Goal: Task Accomplishment & Management: Manage account settings

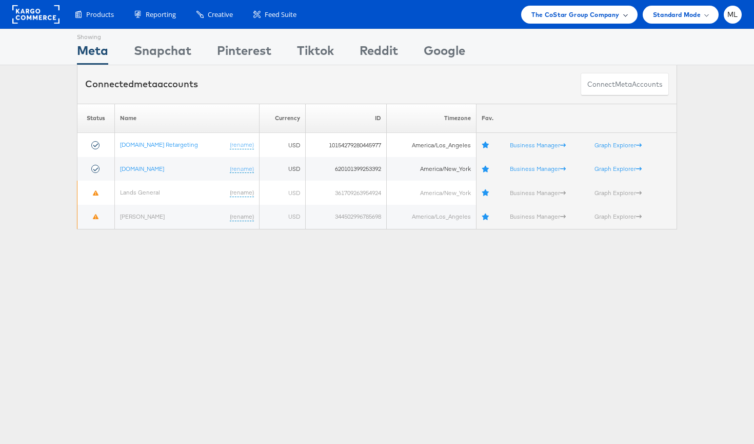
click at [550, 13] on span "The CoStar Group Company" at bounding box center [575, 14] width 88 height 11
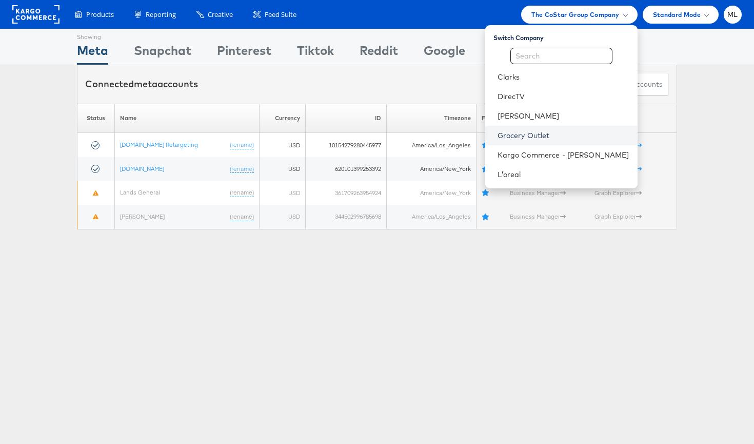
click at [559, 137] on link "Grocery Outlet" at bounding box center [564, 135] width 132 height 10
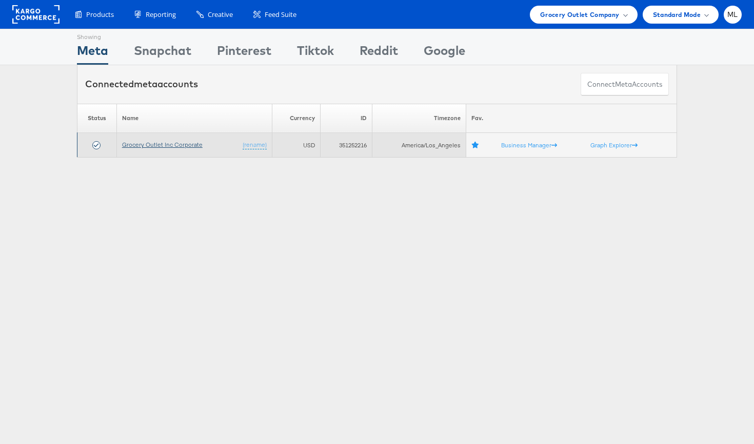
click at [161, 145] on link "Grocery Outlet Inc Corporate" at bounding box center [162, 145] width 81 height 8
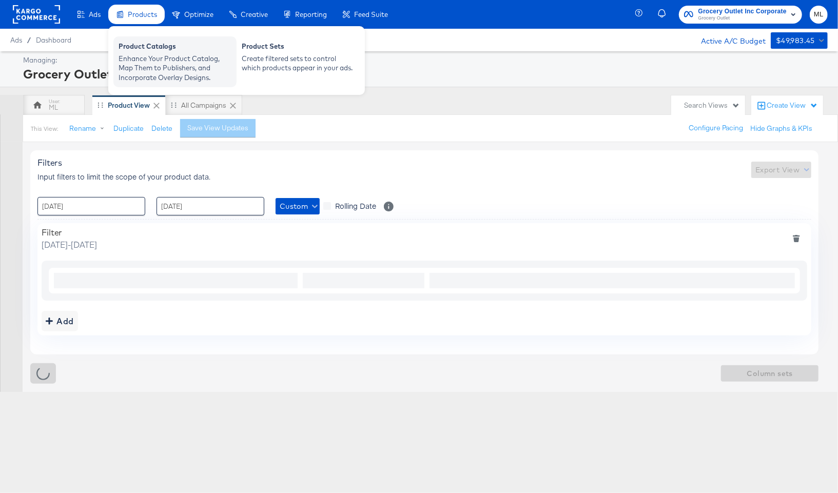
click at [158, 65] on div "Enhance Your Product Catalog, Map Them to Publishers, and Incorporate Overlay D…" at bounding box center [174, 68] width 113 height 29
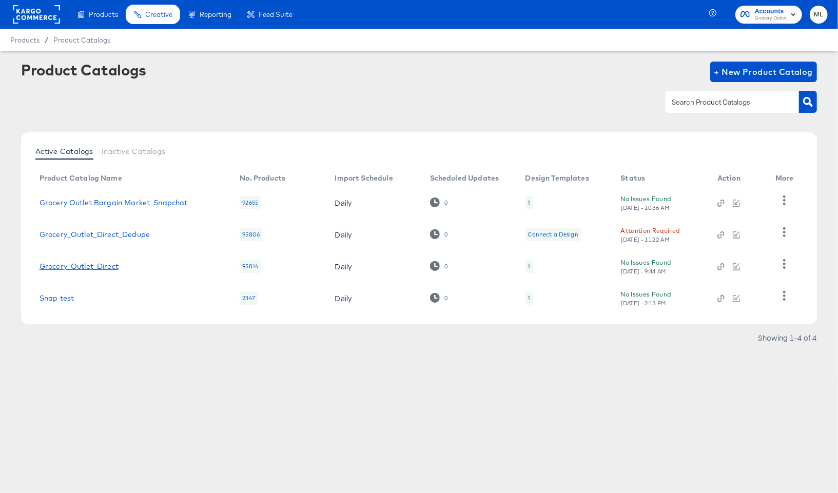
click at [79, 266] on link "Grocery_Outlet_Direct" at bounding box center [78, 266] width 79 height 8
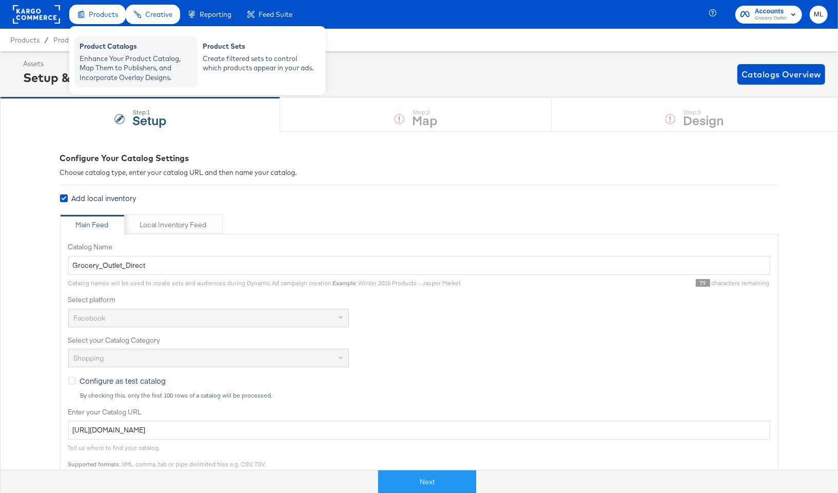
click at [104, 49] on div "Product Catalogs" at bounding box center [136, 48] width 113 height 12
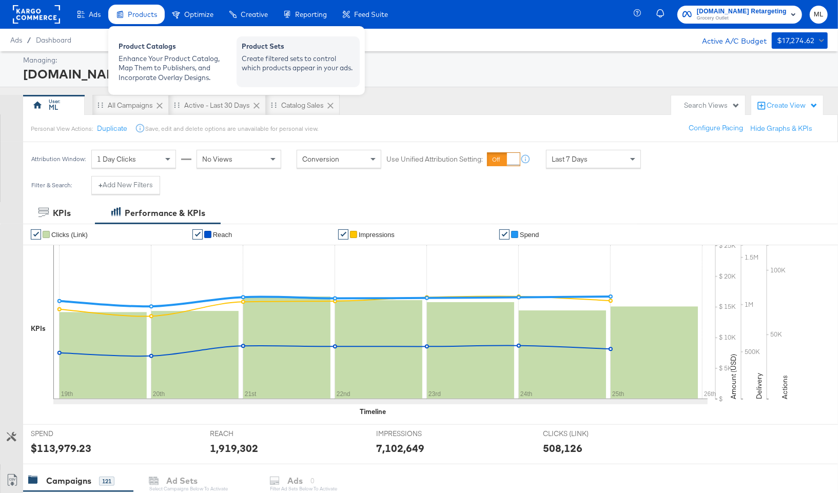
click at [263, 54] on div "Create filtered sets to control which products appear in your ads." at bounding box center [298, 63] width 113 height 19
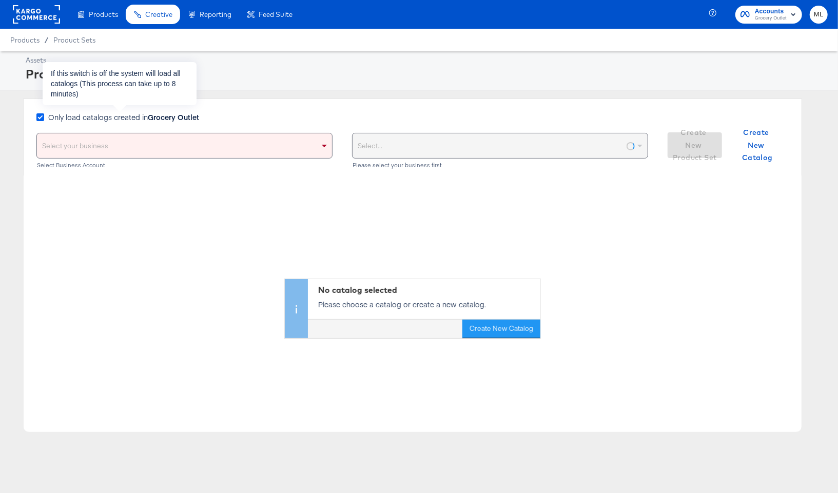
click at [39, 118] on icon at bounding box center [40, 117] width 8 height 8
click at [0, 0] on input "Only load catalogs created in Grocery Outlet" at bounding box center [0, 0] width 0 height 0
click at [55, 138] on div "Select your business" at bounding box center [184, 145] width 295 height 25
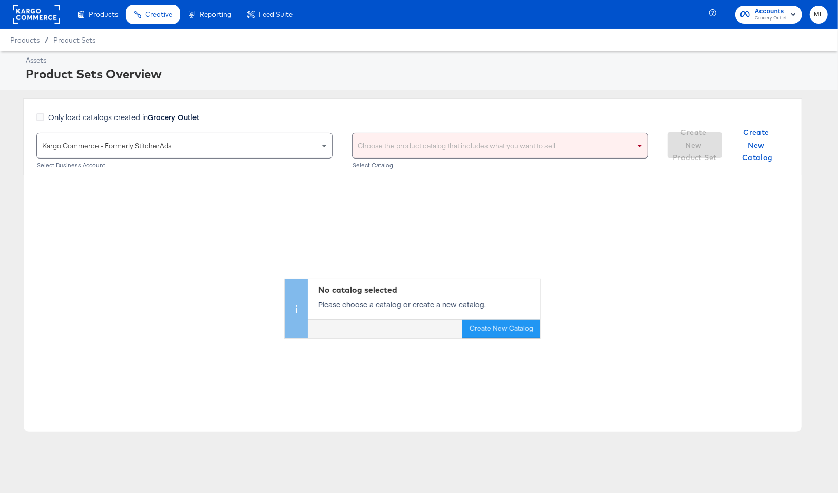
click at [387, 150] on div "Choose the product catalog that includes what you want to sell" at bounding box center [499, 145] width 295 height 25
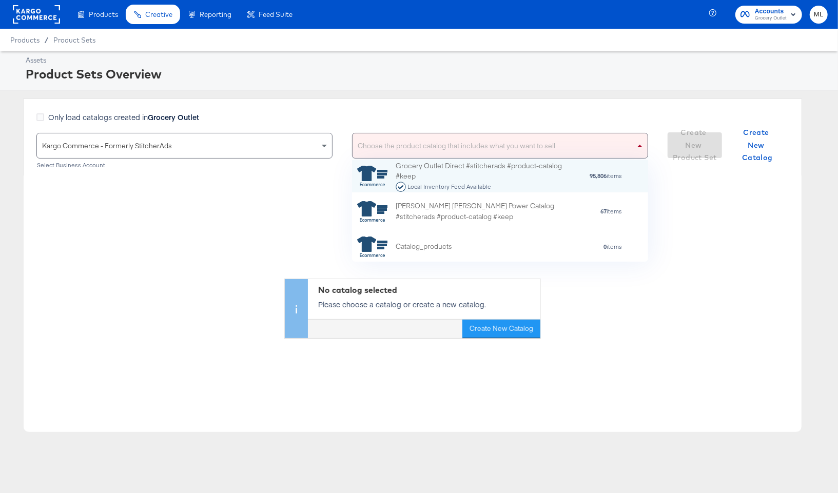
scroll to position [101, 296]
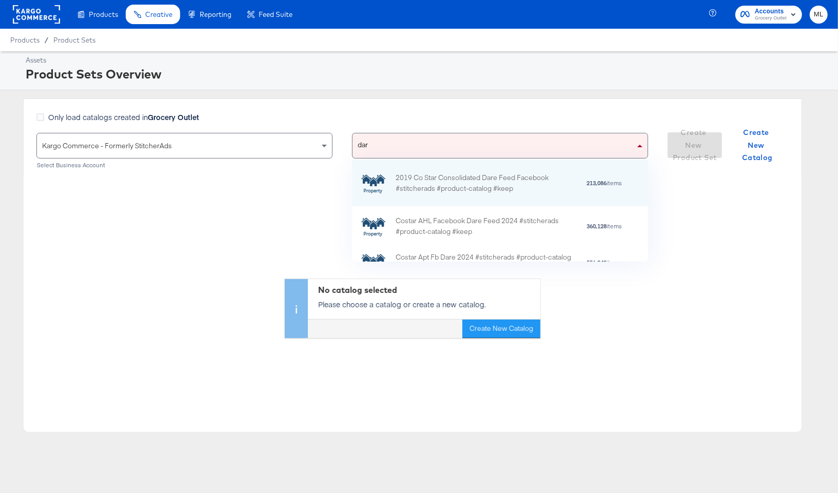
type input "dare"
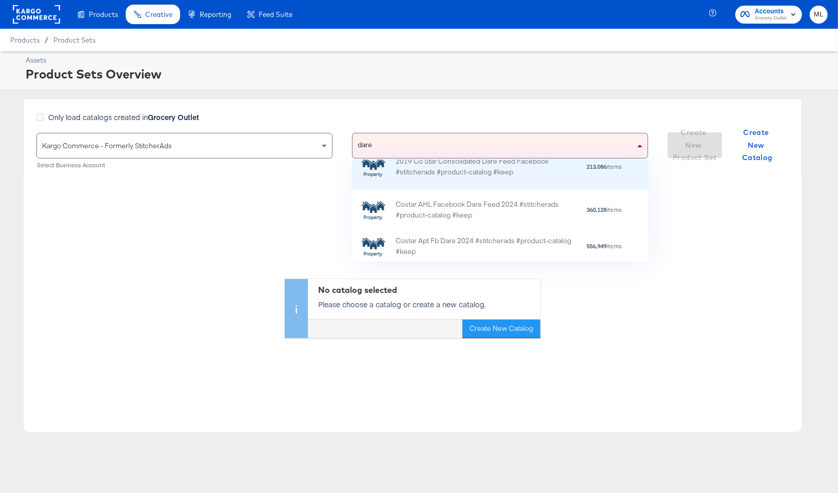
scroll to position [14, 0]
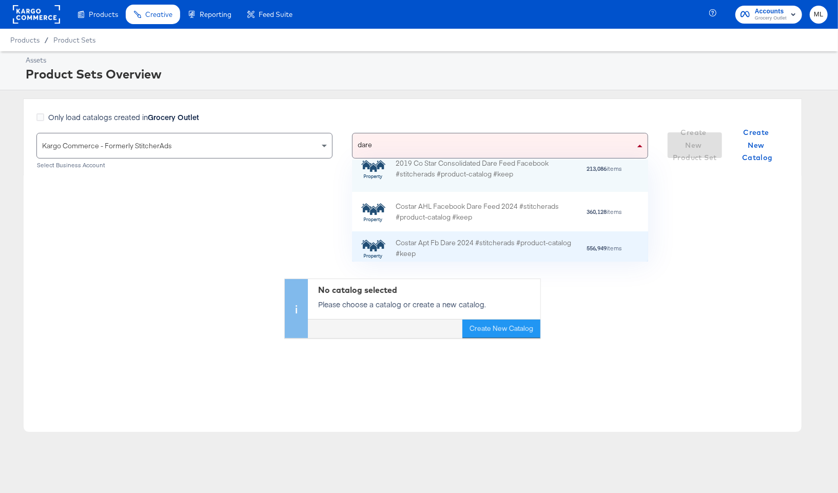
click at [442, 245] on div "Costar Apt Fb Dare 2024 #stitcherads #product-catalog #keep" at bounding box center [485, 248] width 180 height 22
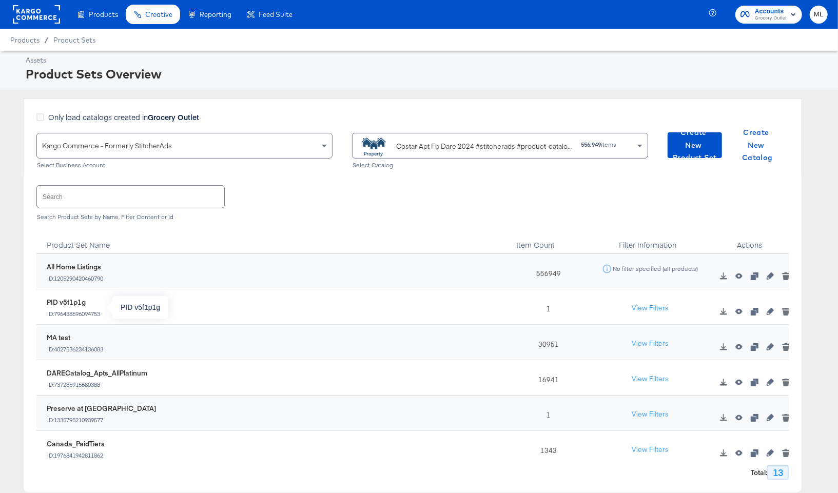
click at [70, 302] on div "PID v5f1p1g" at bounding box center [74, 302] width 54 height 10
copy div "v5f1p1g"
click at [771, 313] on icon "button" at bounding box center [769, 311] width 7 height 7
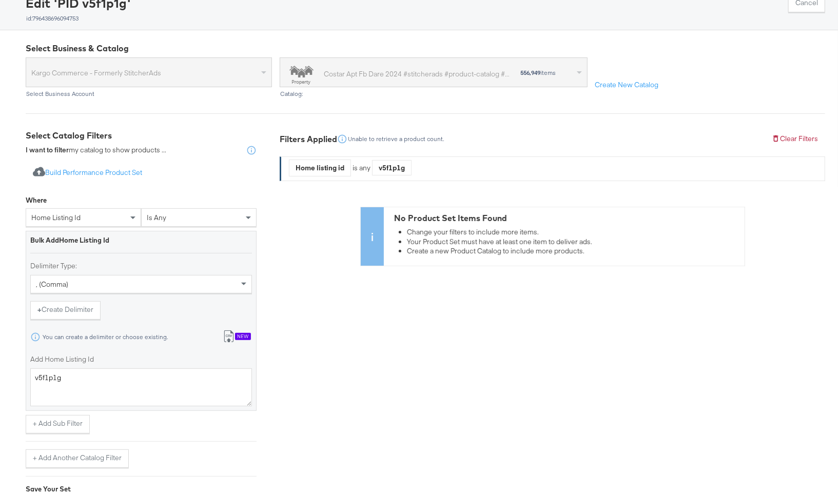
scroll to position [100, 0]
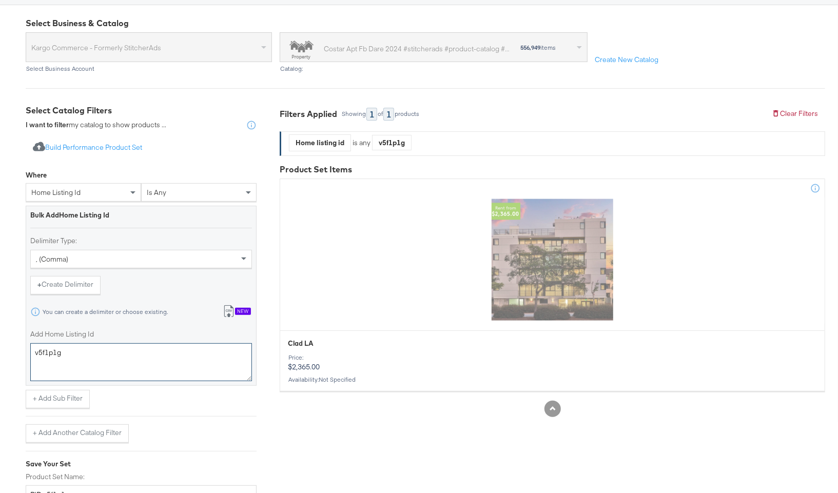
click at [88, 354] on textarea "v5f1p1g" at bounding box center [141, 362] width 222 height 38
paste textarea "mhd3gjk"
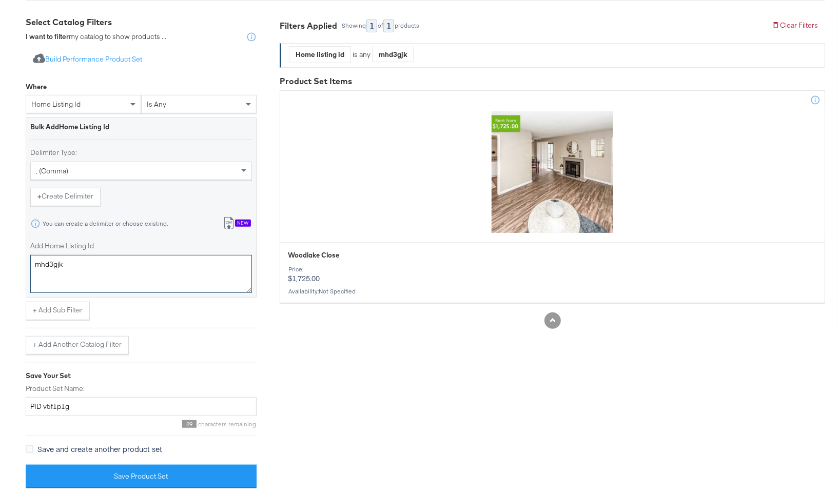
scroll to position [195, 0]
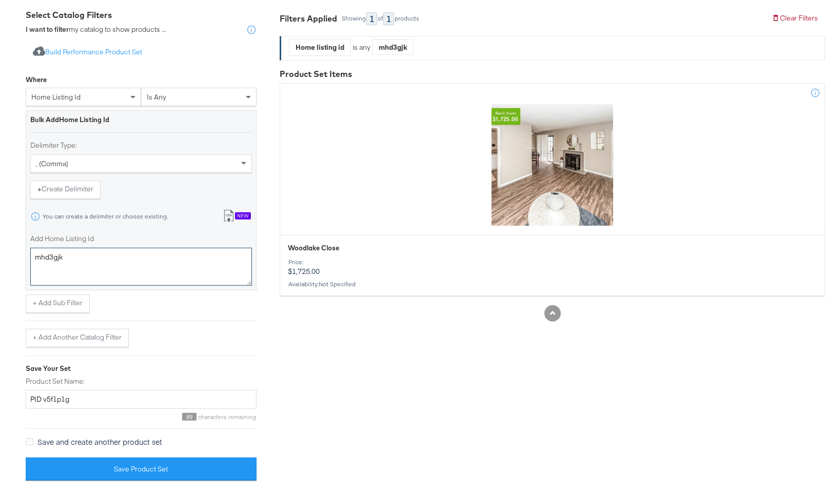
type textarea "mhd3gjk"
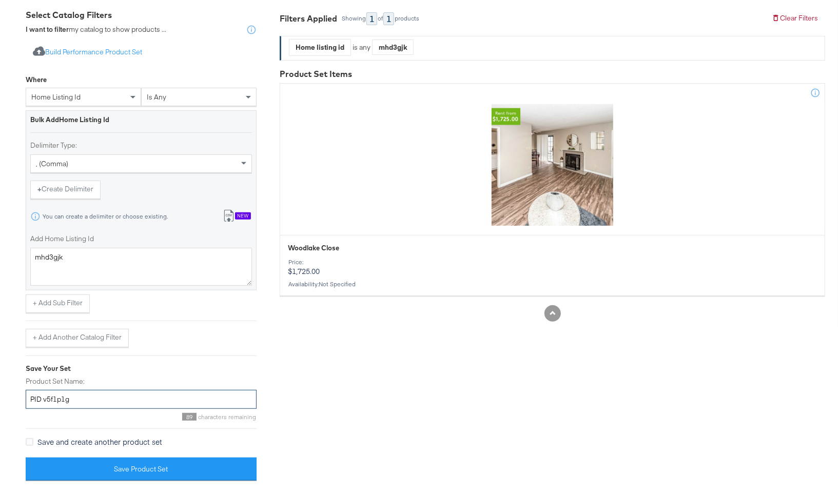
drag, startPoint x: 71, startPoint y: 399, endPoint x: 43, endPoint y: 398, distance: 28.2
click at [43, 398] on input "PID v5f1p1g" at bounding box center [141, 399] width 231 height 19
paste input "mhd3gjk"
click at [31, 399] on input "PID mhd3gjk" at bounding box center [141, 399] width 231 height 19
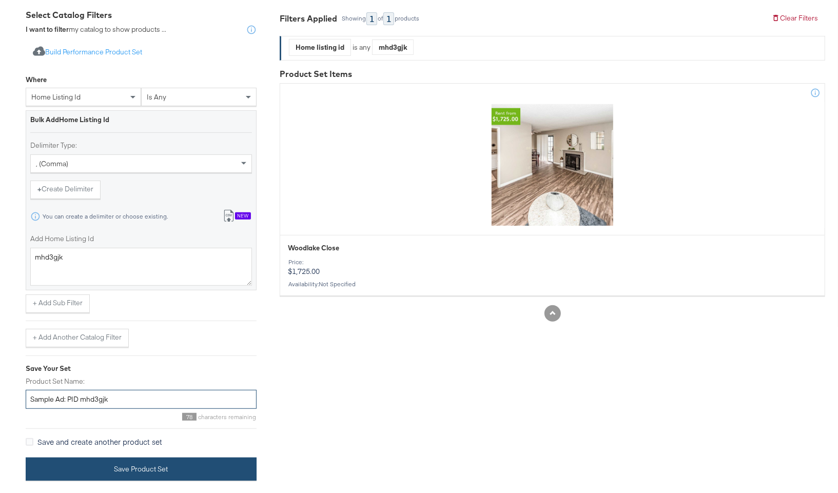
type input "Sample Ad: PID mhd3gjk"
click at [67, 469] on button "Save Product Set" at bounding box center [141, 469] width 231 height 23
